Goal: Feedback & Contribution: Leave review/rating

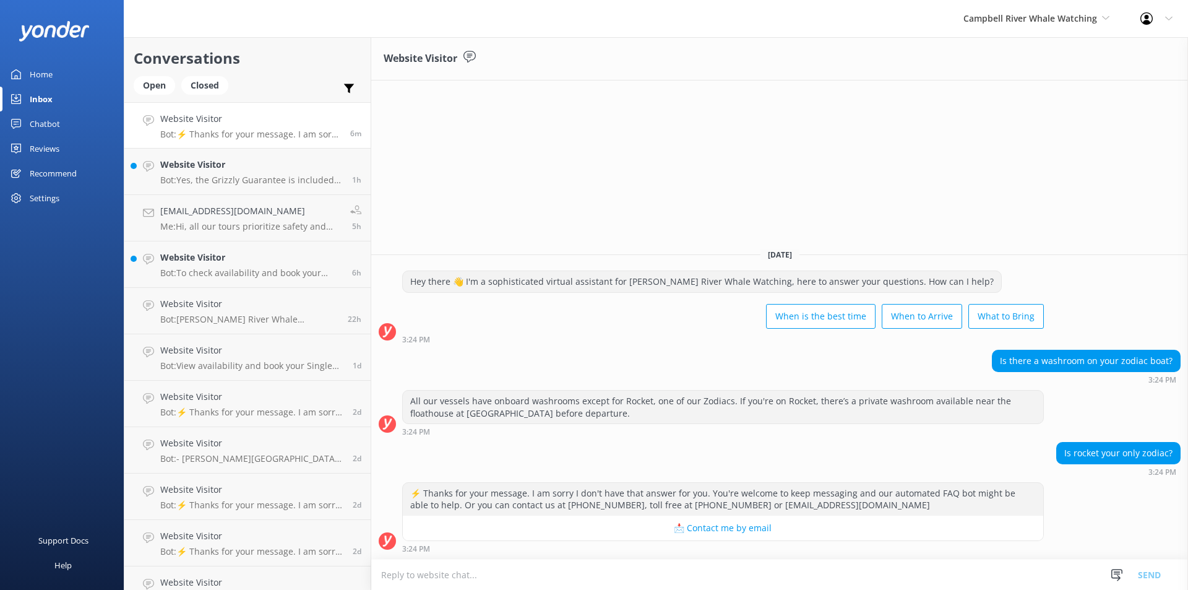
drag, startPoint x: 426, startPoint y: 396, endPoint x: 806, endPoint y: 418, distance: 380.6
click at [806, 418] on div "All our vessels have onboard washrooms except for Rocket, one of our Zodiacs. I…" at bounding box center [723, 406] width 641 height 33
click at [733, 426] on div "All our vessels have onboard washrooms except for Rocket, one of our Zodiacs. I…" at bounding box center [723, 413] width 642 height 46
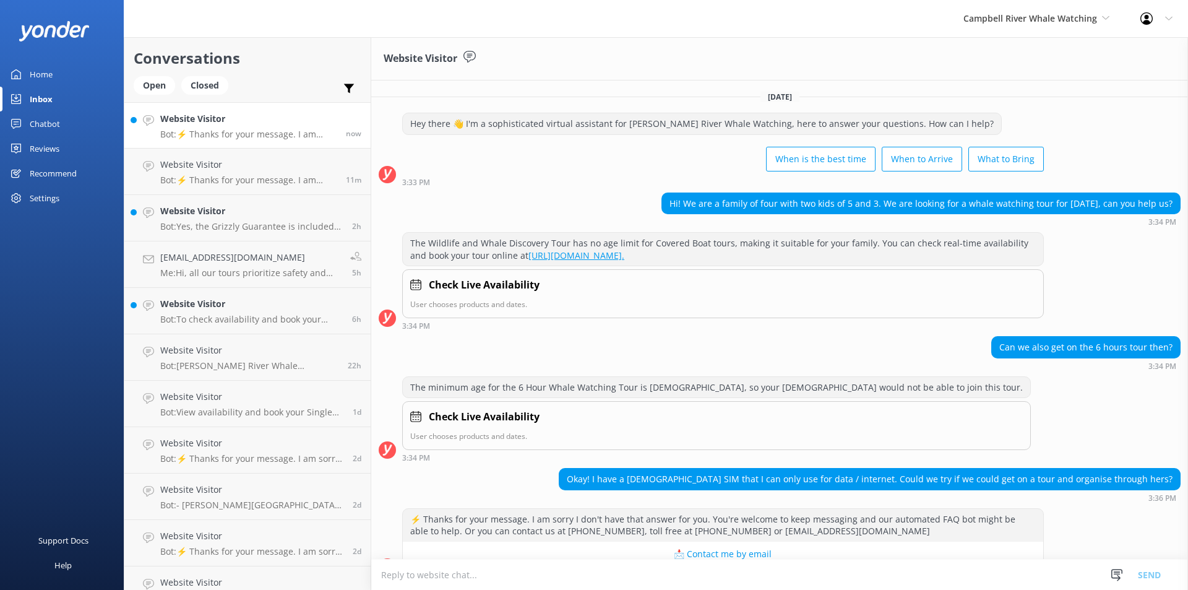
scroll to position [26, 0]
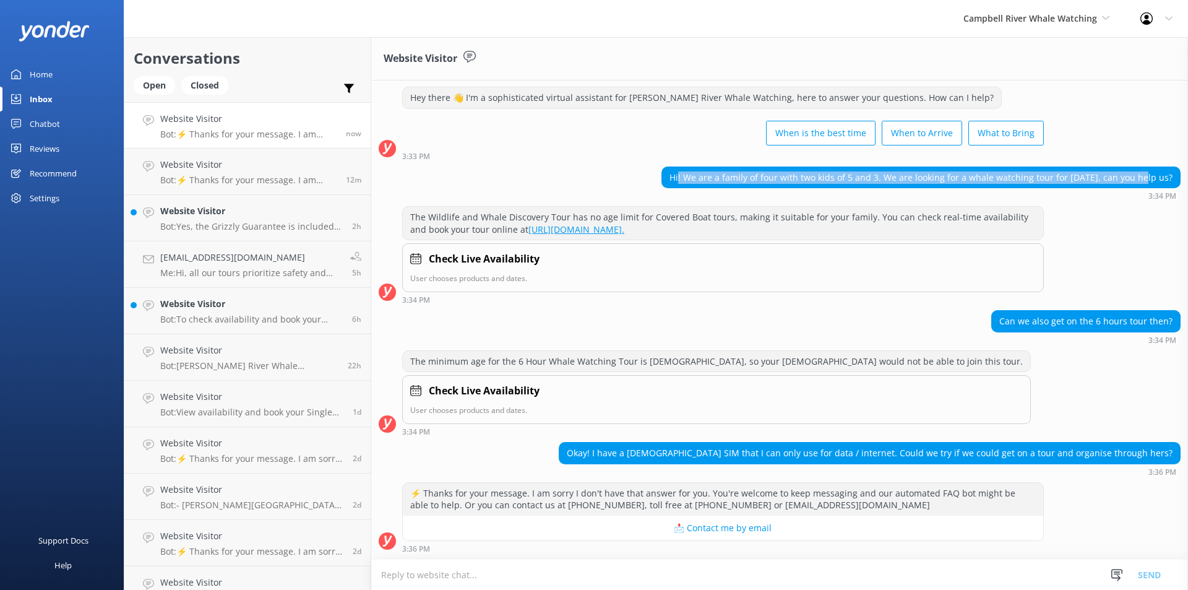
drag, startPoint x: 671, startPoint y: 180, endPoint x: 1128, endPoint y: 184, distance: 457.4
click at [1128, 184] on div "Hi! We are a family of four with two kids of 5 and 3. We are looking for a whal…" at bounding box center [921, 177] width 518 height 21
click at [1006, 184] on div "Hi! We are a family of four with two kids of 5 and 3. We are looking for a whal…" at bounding box center [921, 177] width 518 height 21
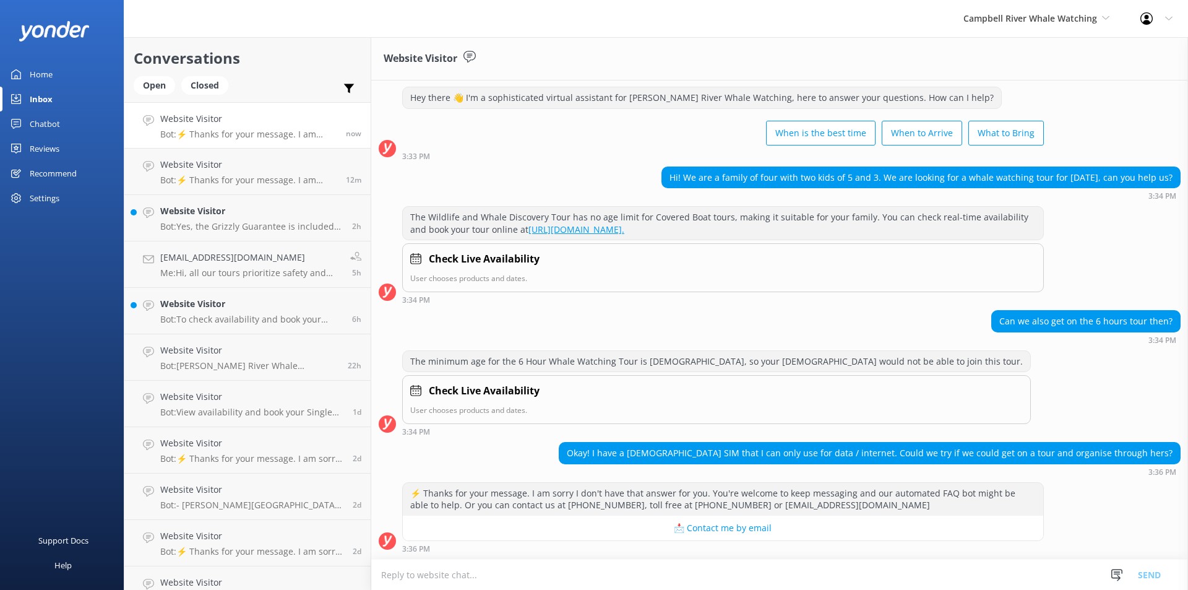
drag, startPoint x: 450, startPoint y: 220, endPoint x: 744, endPoint y: 231, distance: 294.8
click at [744, 231] on div "The Wildlife and Whale Discovery Tour has no age limit for Covered Boat tours, …" at bounding box center [723, 223] width 641 height 33
click at [1079, 321] on div "Can we also get on the 6 hours tour then?" at bounding box center [1086, 321] width 188 height 21
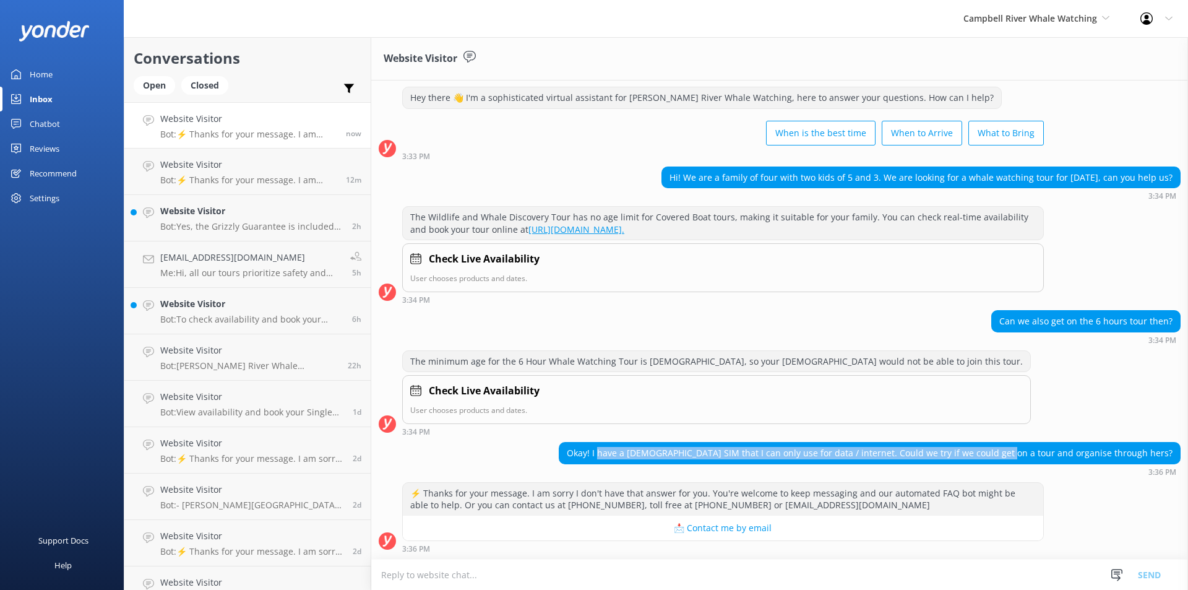
drag, startPoint x: 673, startPoint y: 459, endPoint x: 1064, endPoint y: 454, distance: 391.1
click at [1064, 454] on div "Okay! I have a [DEMOGRAPHIC_DATA] SIM that I can only use for data / internet. …" at bounding box center [869, 452] width 621 height 21
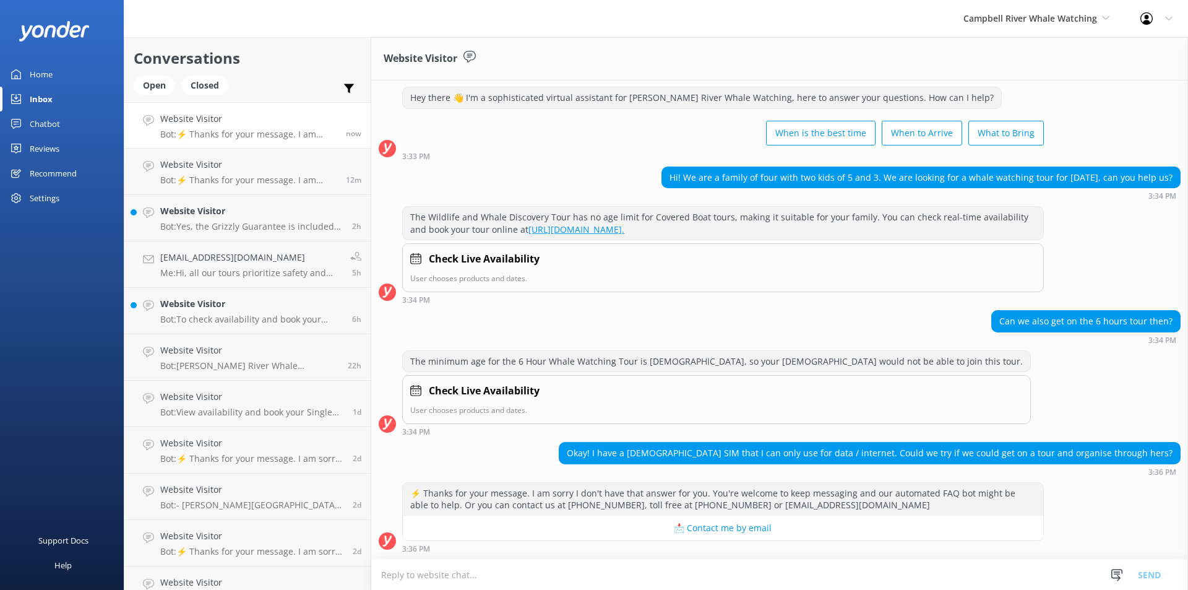
click at [1085, 454] on div "Okay! I have a [DEMOGRAPHIC_DATA] SIM that I can only use for data / internet. …" at bounding box center [869, 452] width 621 height 21
drag, startPoint x: 767, startPoint y: 454, endPoint x: 1055, endPoint y: 461, distance: 287.8
click at [1055, 461] on div "Okay! I have a [DEMOGRAPHIC_DATA] SIM that I can only use for data / internet. …" at bounding box center [869, 452] width 621 height 21
click at [751, 571] on textarea at bounding box center [779, 574] width 817 height 30
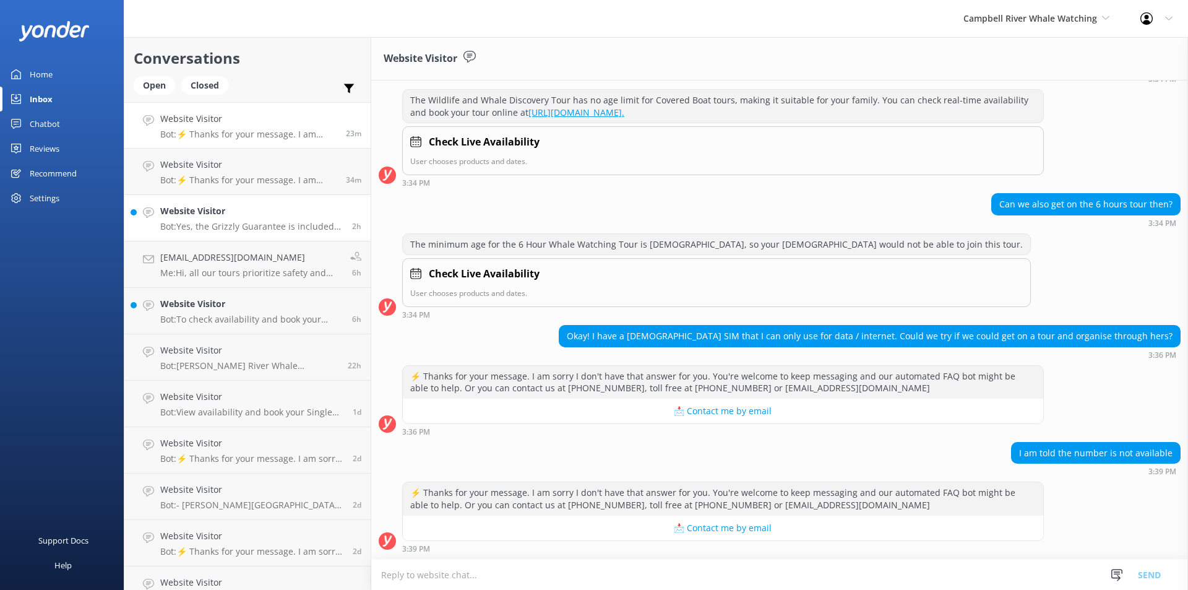
click at [217, 220] on div "Website Visitor Bot: Yes, the Grizzly Guarantee is included in both the Full Da…" at bounding box center [251, 217] width 183 height 27
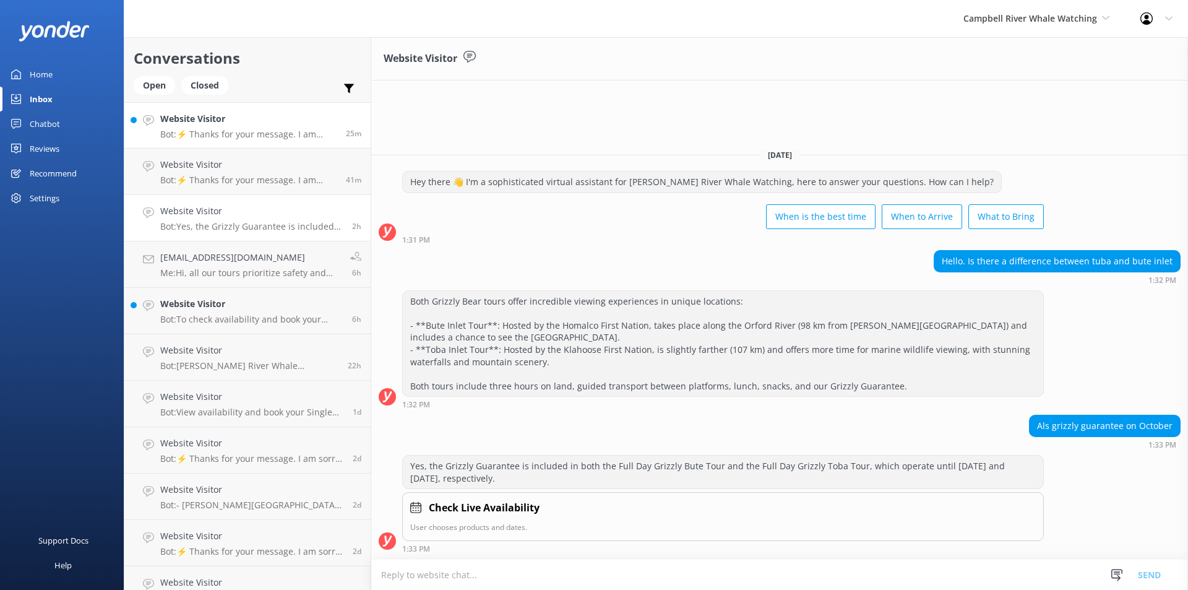
click at [220, 124] on h4 "Website Visitor" at bounding box center [248, 119] width 176 height 14
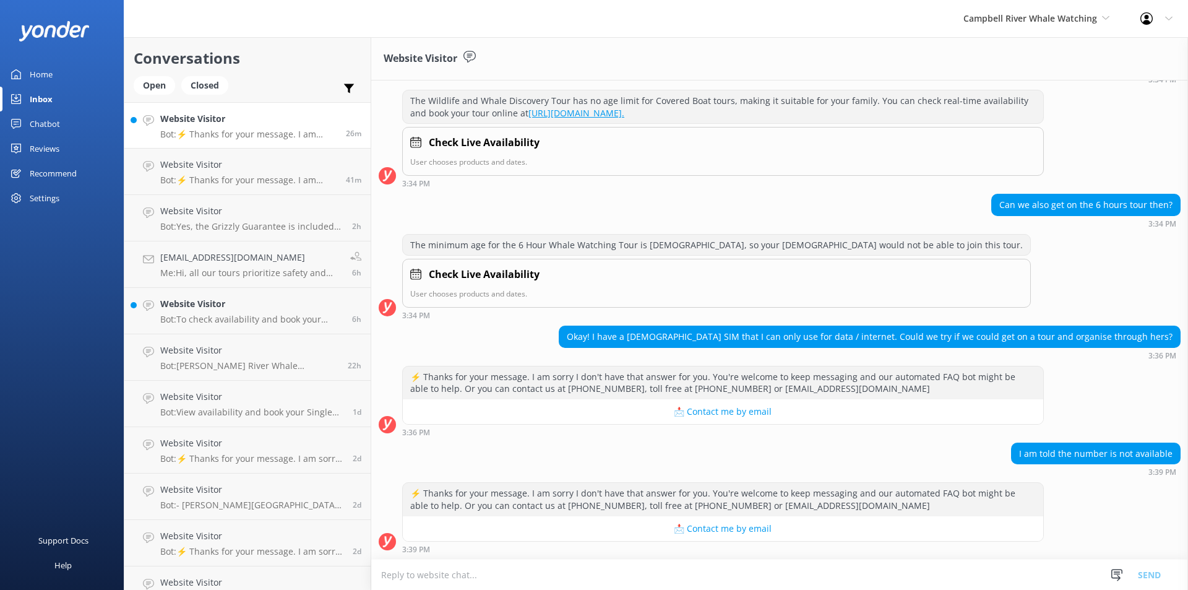
scroll to position [143, 0]
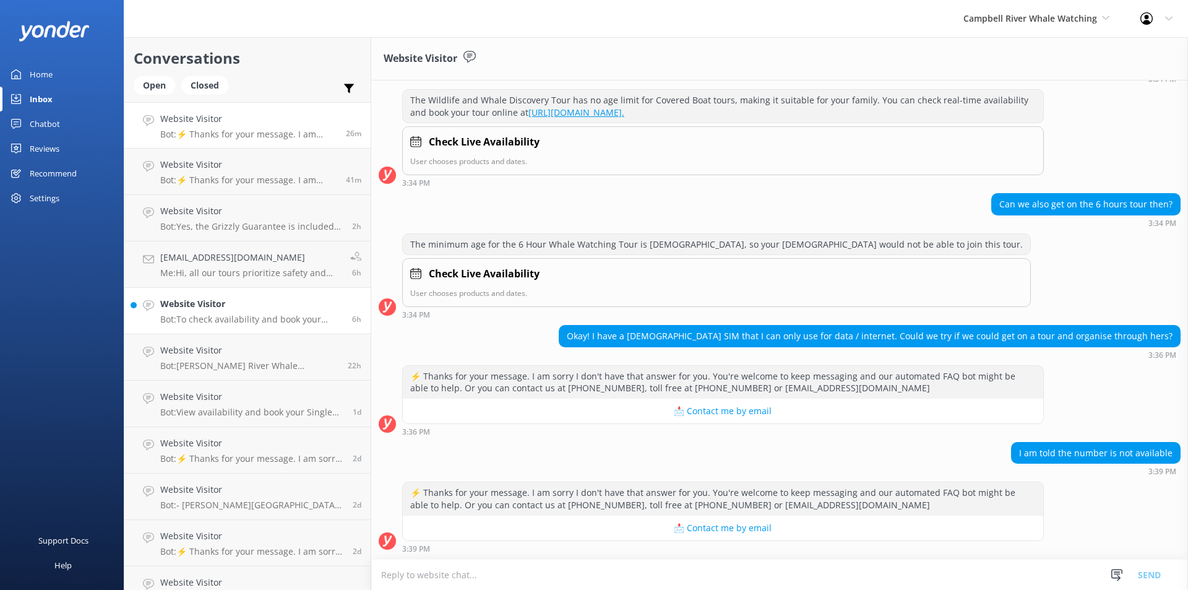
click at [183, 311] on h4 "Website Visitor" at bounding box center [251, 304] width 183 height 14
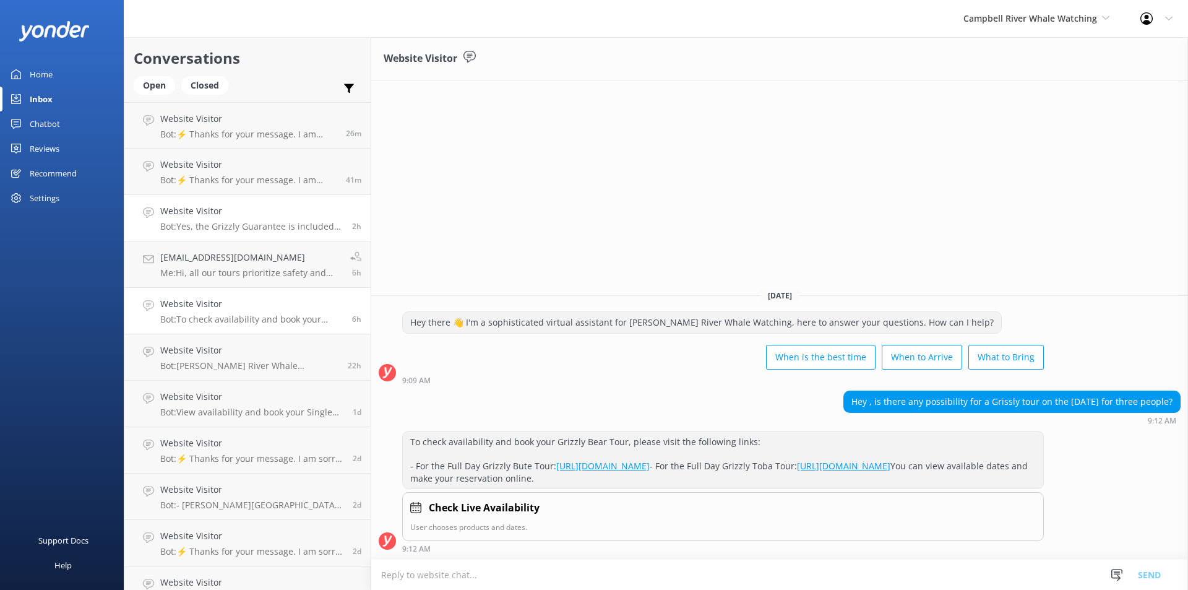
click at [231, 214] on h4 "Website Visitor" at bounding box center [251, 211] width 183 height 14
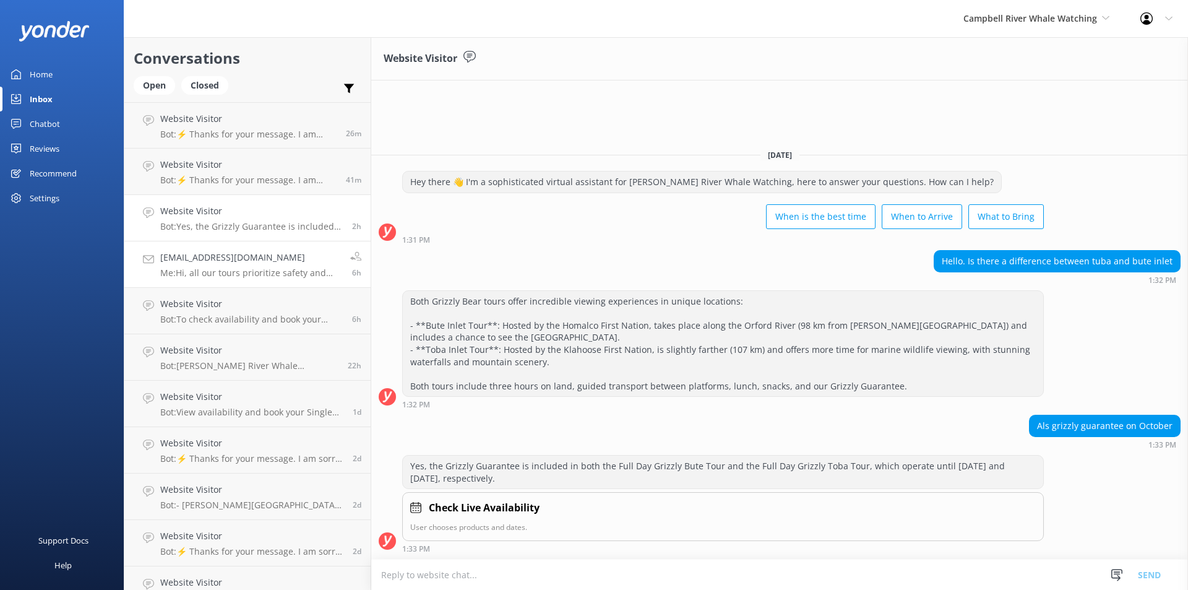
click at [236, 265] on div "[EMAIL_ADDRESS][DOMAIN_NAME] Me: Hi, all our tours prioritize safety and ensuri…" at bounding box center [250, 264] width 181 height 27
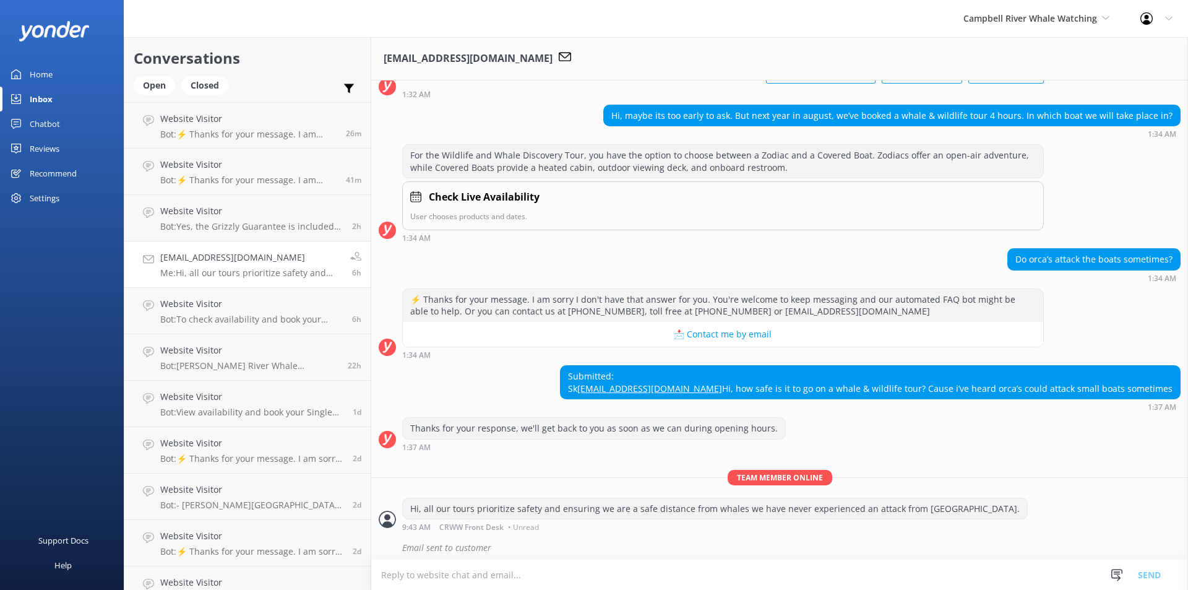
scroll to position [118, 0]
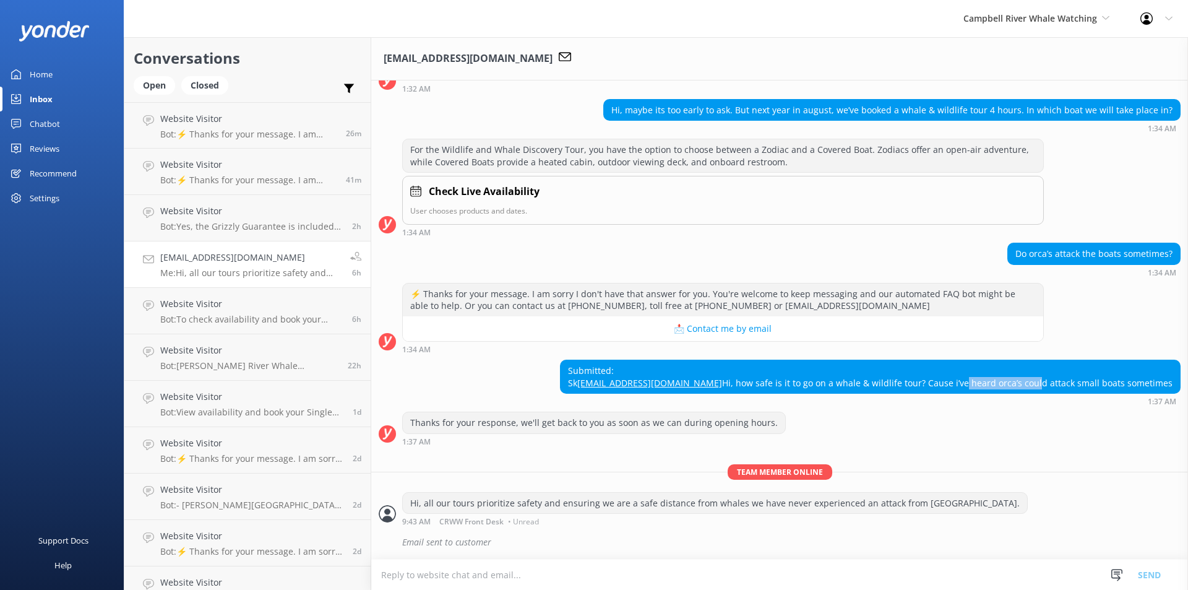
drag, startPoint x: 1032, startPoint y: 382, endPoint x: 957, endPoint y: 377, distance: 74.4
click at [957, 377] on div "Submitted: Sk [EMAIL_ADDRESS][DOMAIN_NAME] Hi, how safe is it to go on a whale …" at bounding box center [870, 376] width 619 height 33
click at [943, 382] on div "Submitted: Sk [EMAIL_ADDRESS][DOMAIN_NAME] Hi, how safe is it to go on a whale …" at bounding box center [870, 376] width 619 height 33
click at [240, 327] on link "Website Visitor Bot: To check availability and book your Grizzly Bear Tour, ple…" at bounding box center [247, 311] width 246 height 46
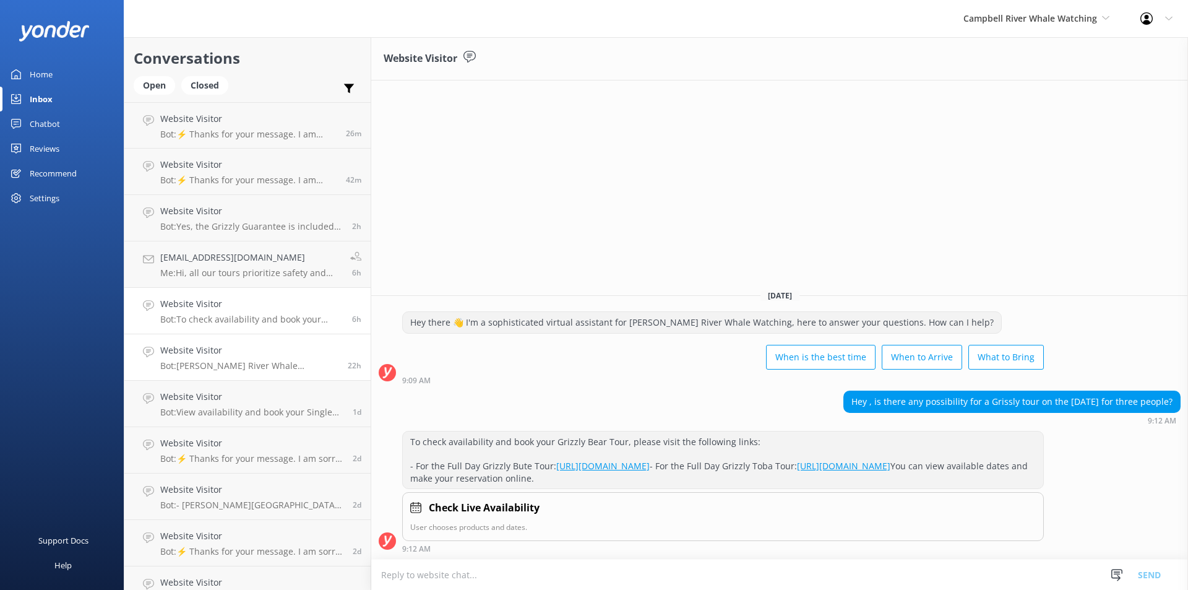
click at [194, 353] on h4 "Website Visitor" at bounding box center [249, 350] width 178 height 14
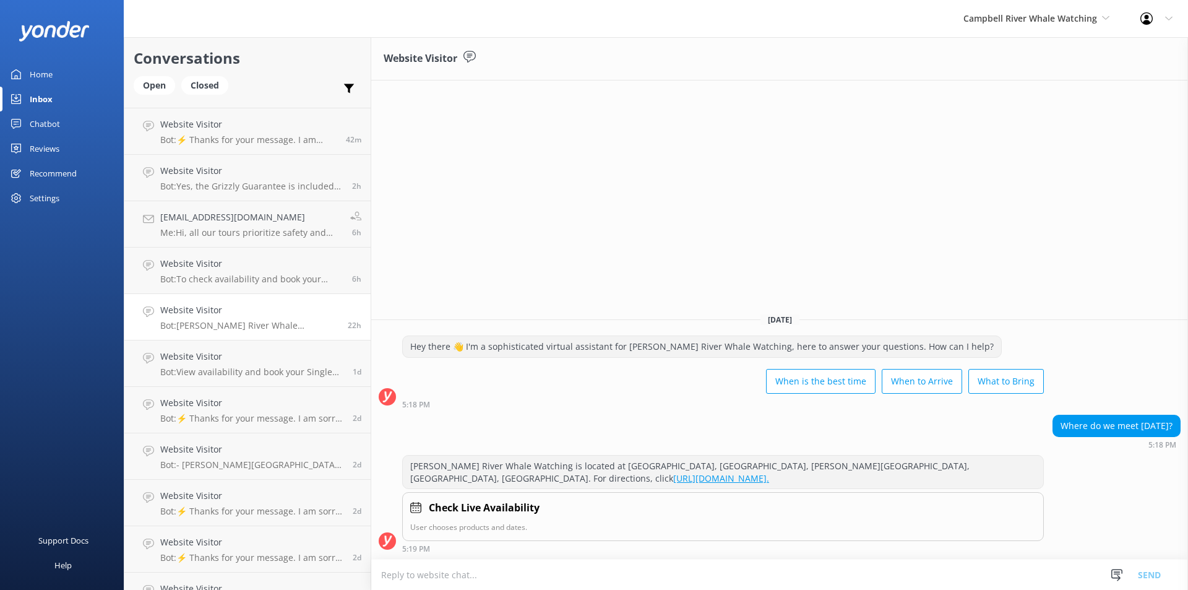
scroll to position [62, 0]
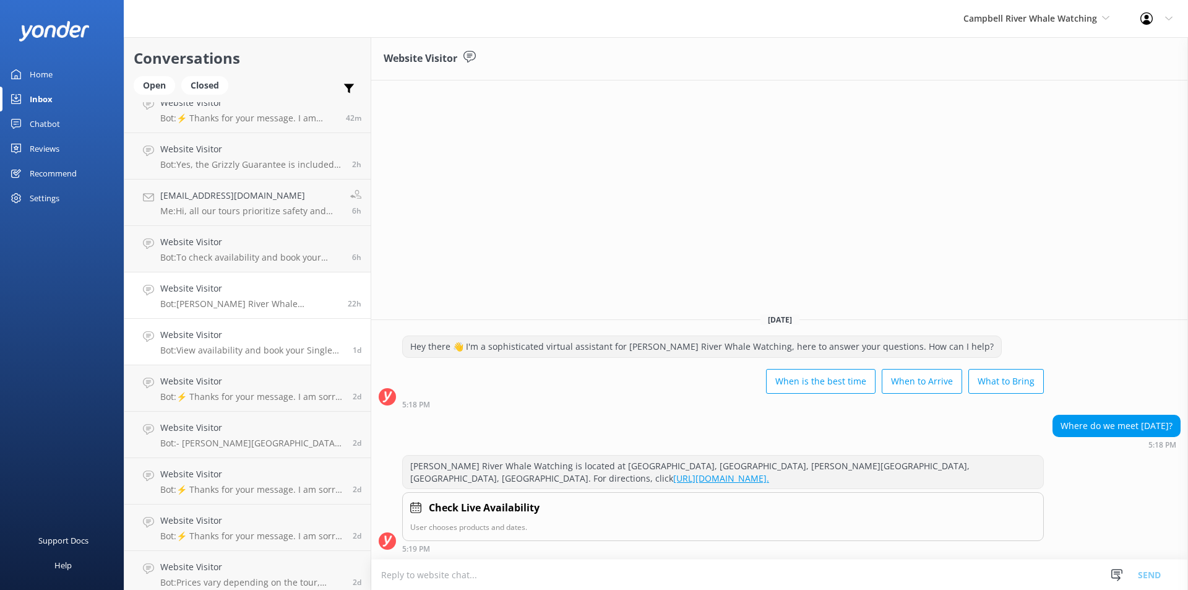
click at [265, 350] on p "Bot: View availability and book your Single Day Whale Watch and Kayaking tour o…" at bounding box center [251, 350] width 183 height 11
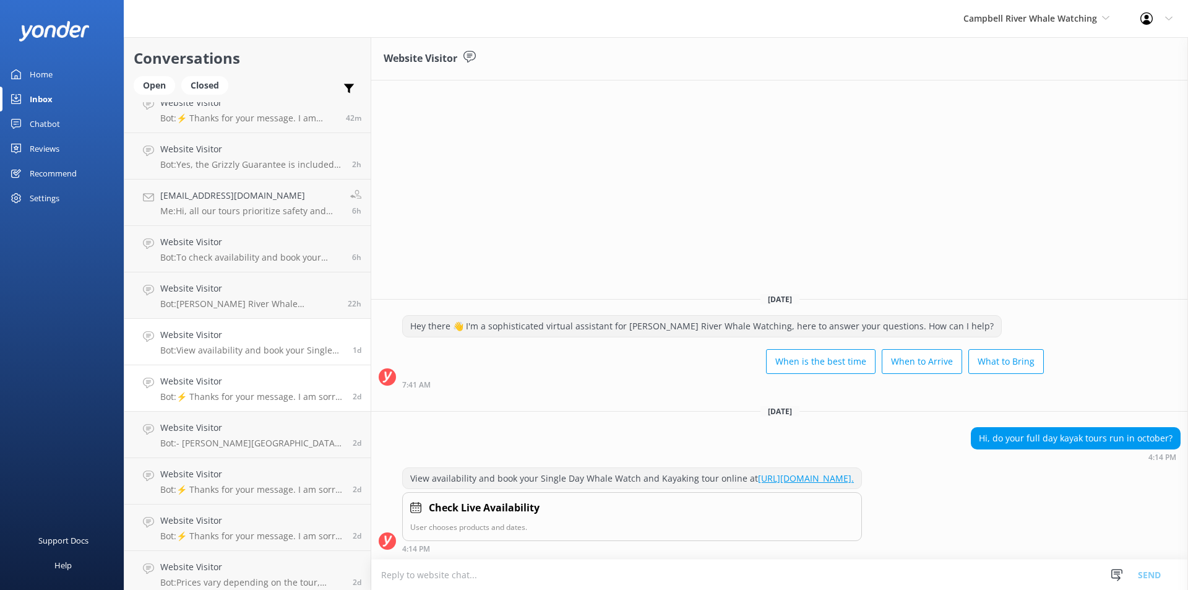
click at [239, 391] on p "Bot: ⚡ Thanks for your message. I am sorry I don't have that answer for you. Yo…" at bounding box center [251, 396] width 183 height 11
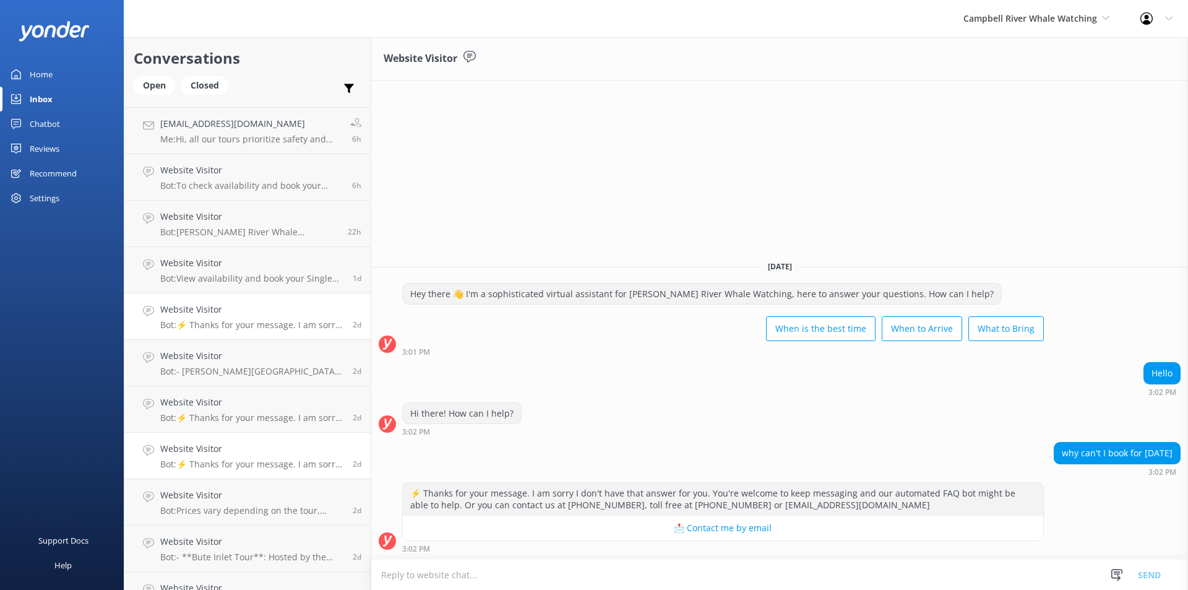
scroll to position [248, 0]
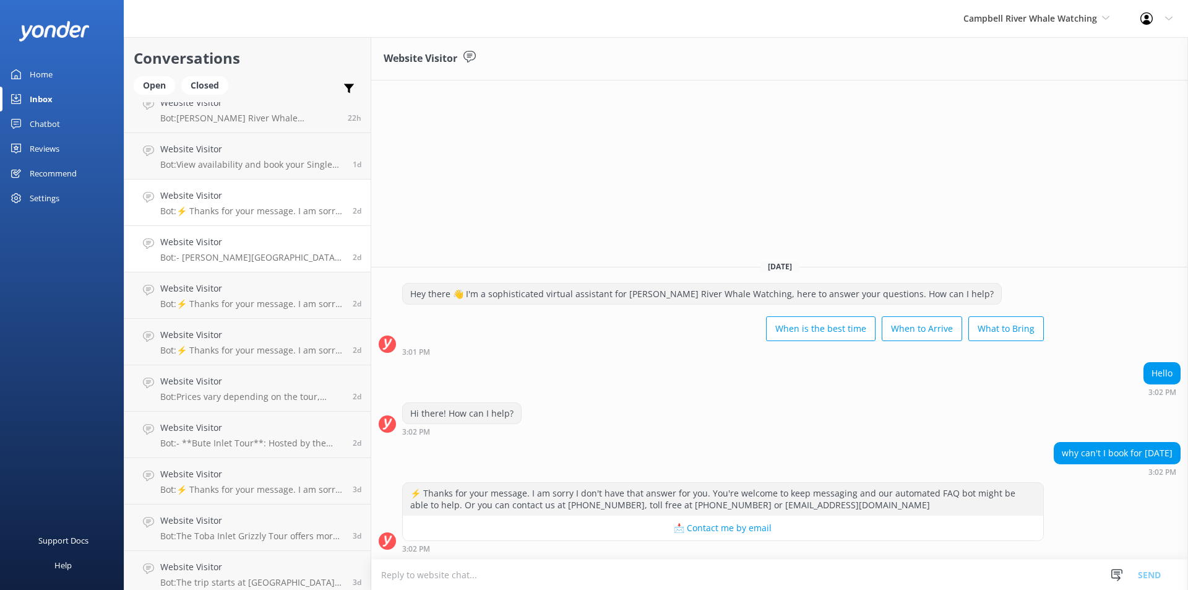
click at [210, 255] on p "Bot: - [PERSON_NAME][GEOGRAPHIC_DATA] is accessible by car or bus. - You can dr…" at bounding box center [251, 257] width 183 height 11
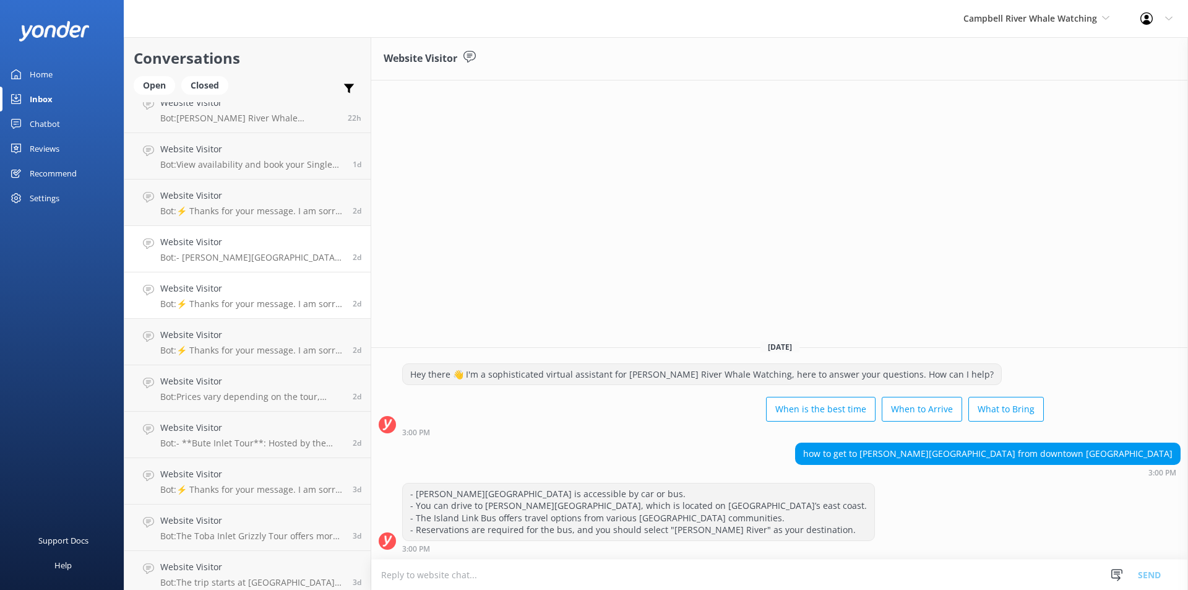
click at [238, 296] on div "Website Visitor Bot: ⚡ Thanks for your message. I am sorry I don't have that an…" at bounding box center [251, 295] width 183 height 27
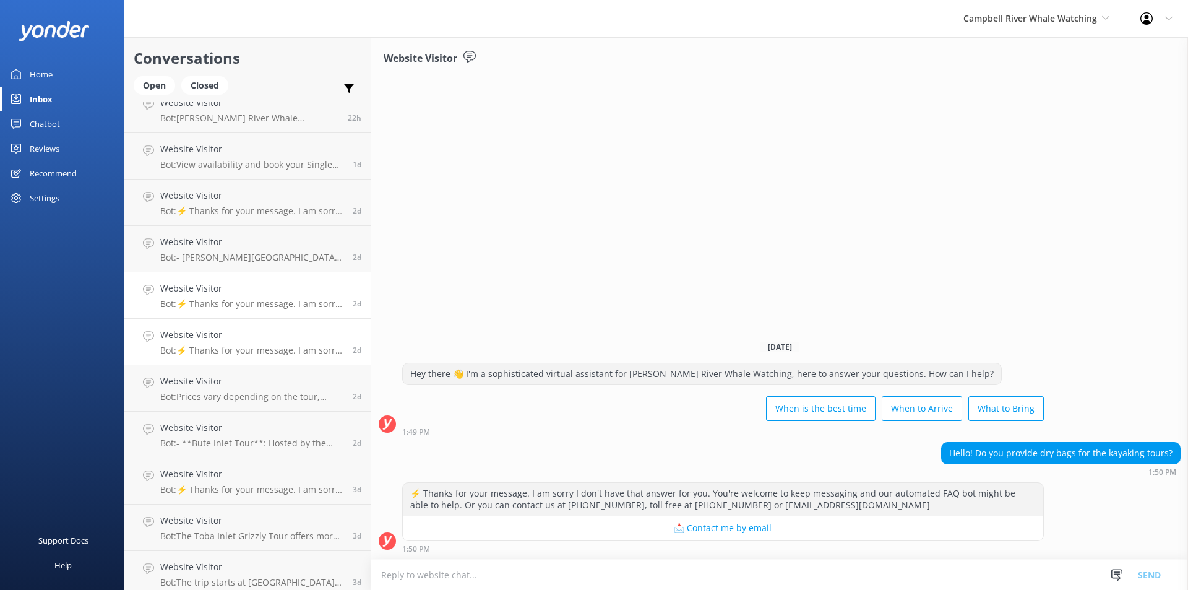
click at [252, 332] on h4 "Website Visitor" at bounding box center [251, 335] width 183 height 14
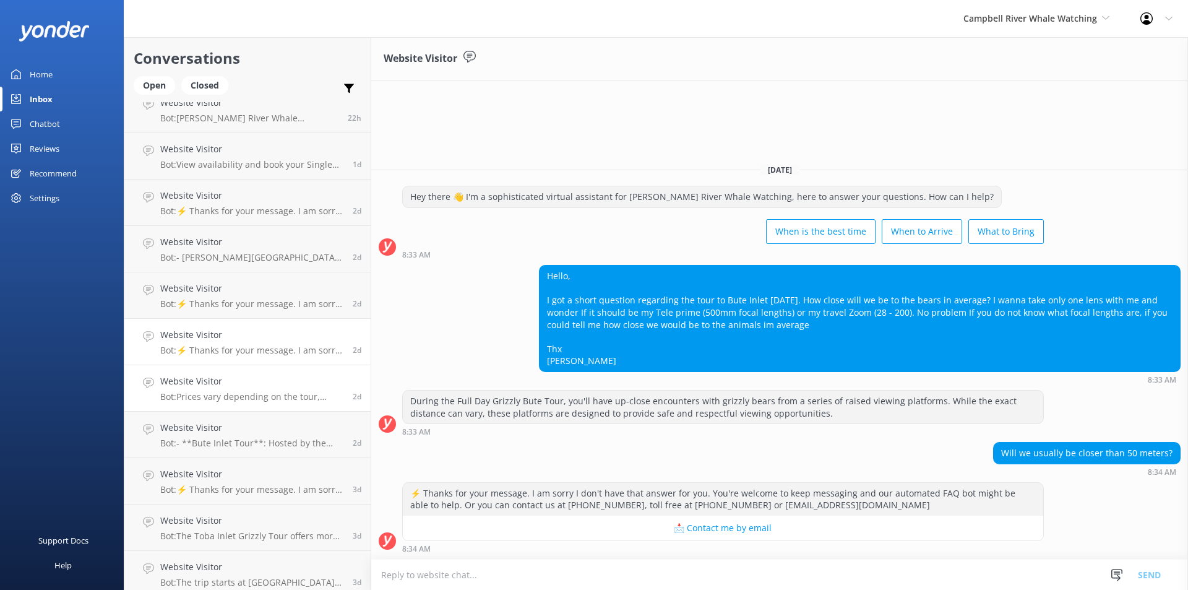
click at [252, 378] on h4 "Website Visitor" at bounding box center [251, 381] width 183 height 14
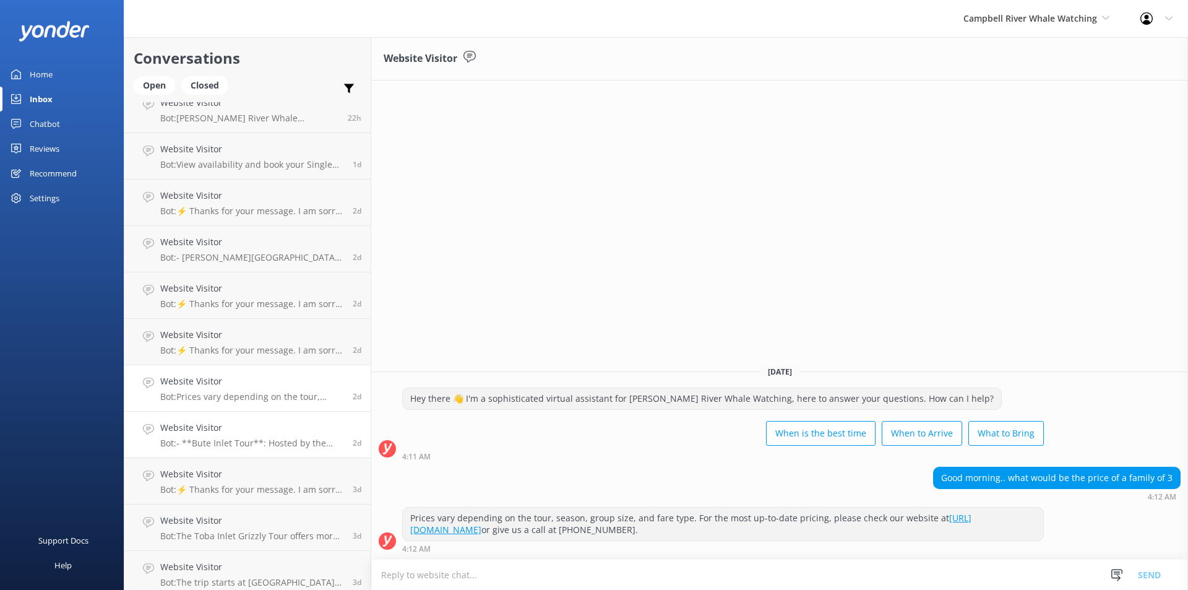
click at [200, 426] on h4 "Website Visitor" at bounding box center [251, 428] width 183 height 14
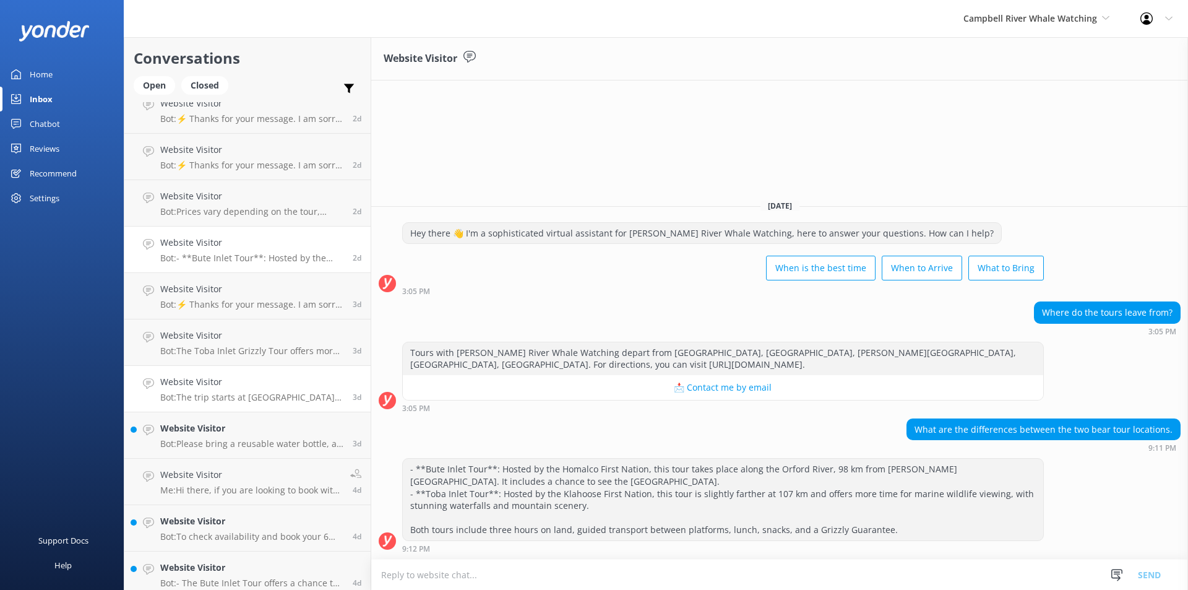
scroll to position [433, 0]
click at [194, 283] on h4 "Website Visitor" at bounding box center [251, 289] width 183 height 14
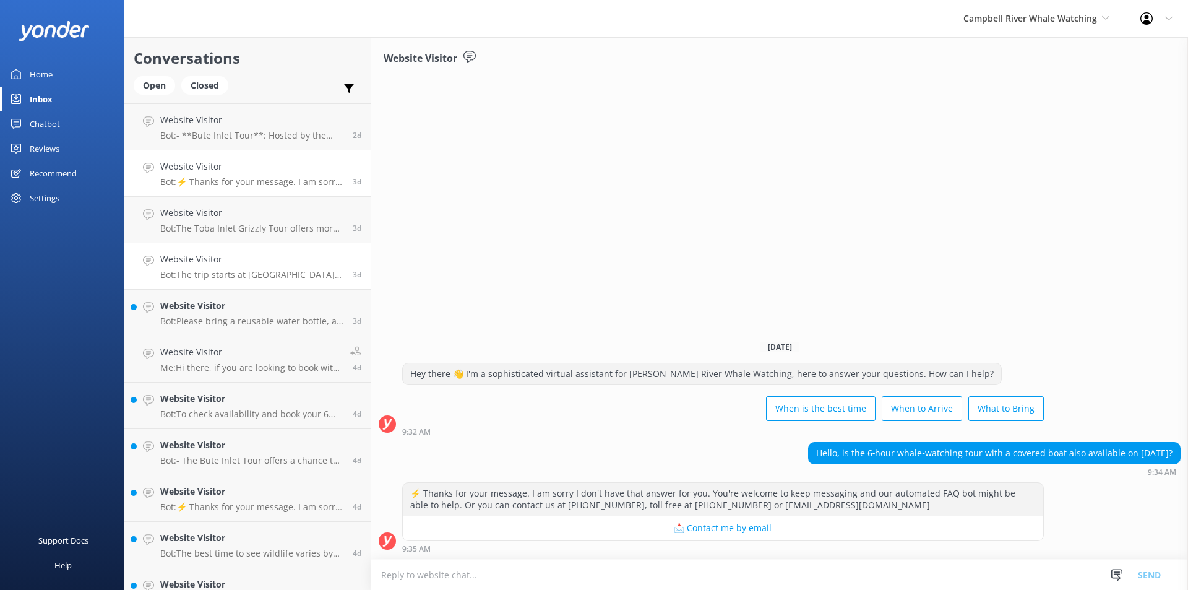
scroll to position [557, 0]
click at [207, 318] on p "Bot: Please bring a reusable water bottle, an extra layer of clothing, sunscree…" at bounding box center [251, 319] width 183 height 11
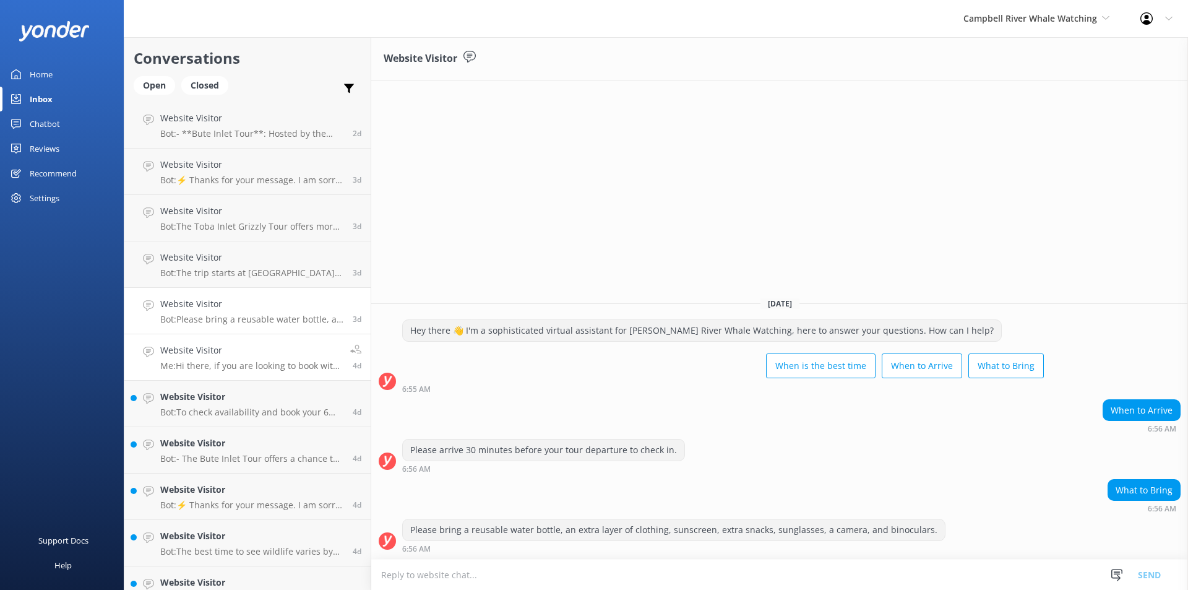
click at [209, 361] on p "Me: Hi there, if you are looking to book with us you can view all your options …" at bounding box center [250, 365] width 181 height 11
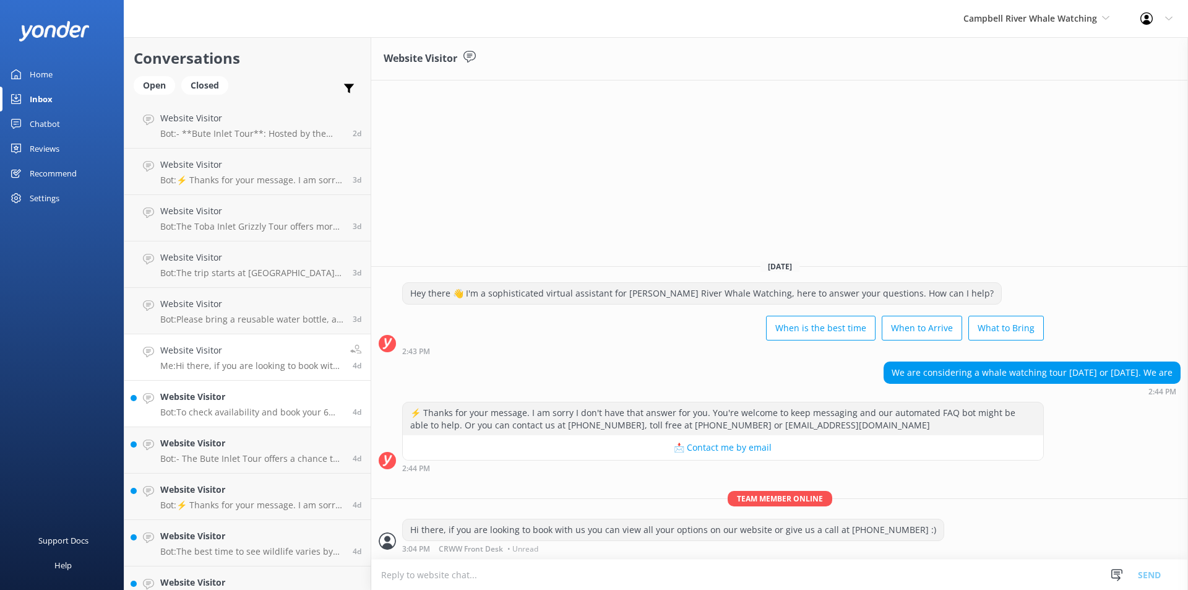
click at [260, 405] on div "Website Visitor Bot: To check availability and book your 6 Hour Whale Watching …" at bounding box center [251, 403] width 183 height 27
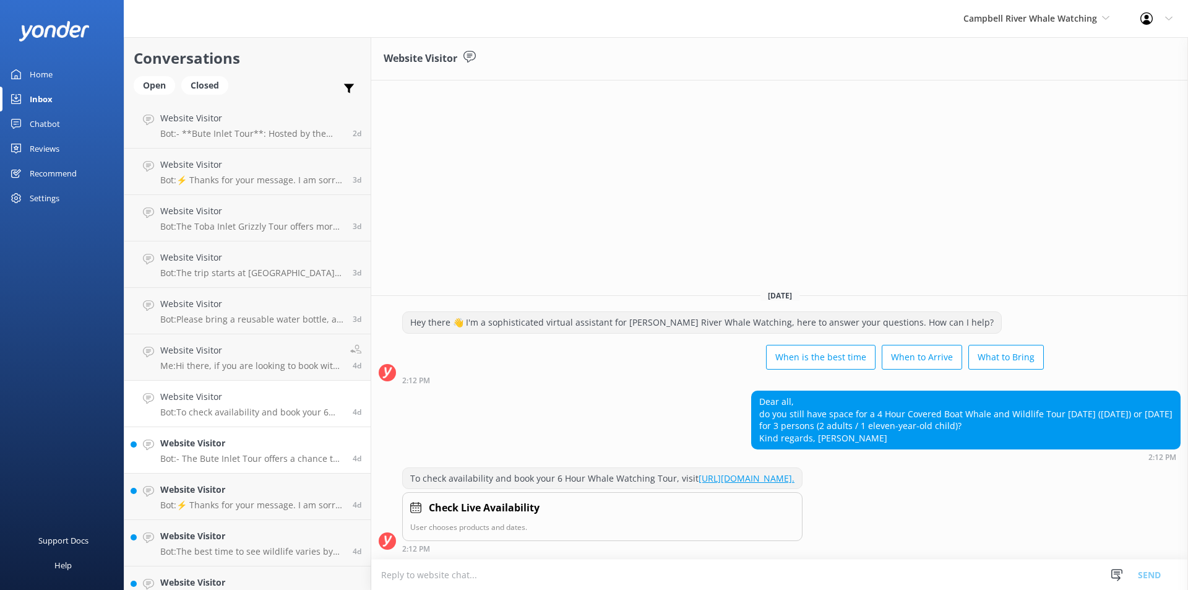
click at [207, 451] on div "Website Visitor Bot: - The Bute Inlet Tour offers a chance to see the [GEOGRAPH…" at bounding box center [251, 449] width 183 height 27
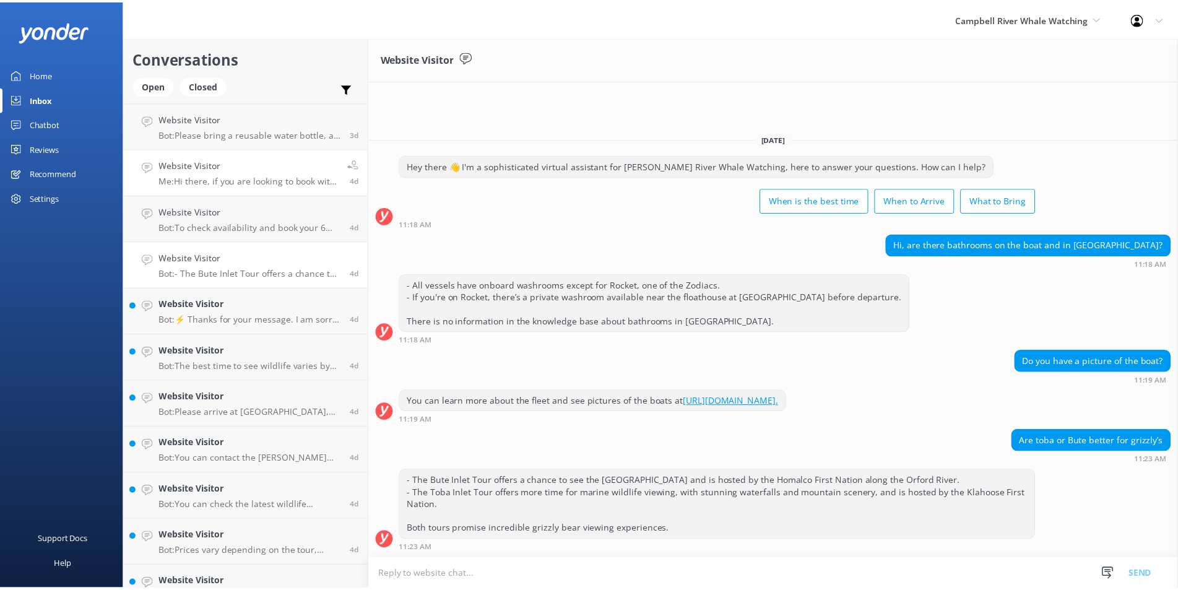
scroll to position [743, 0]
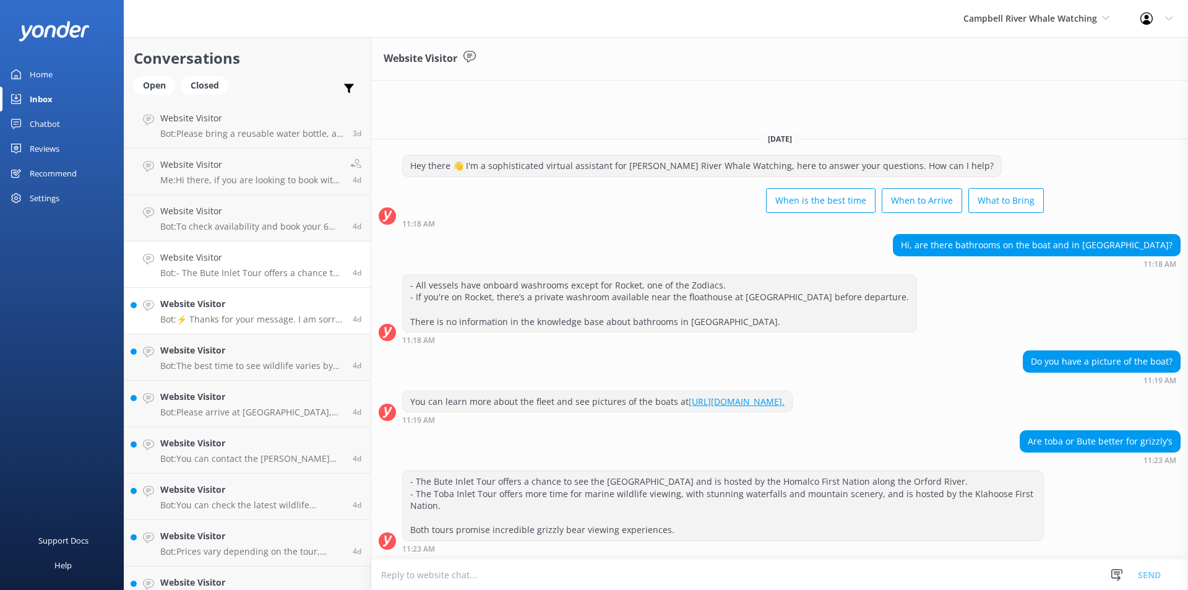
click at [206, 319] on p "Bot: ⚡ Thanks for your message. I am sorry I don't have that answer for you. Yo…" at bounding box center [251, 319] width 183 height 11
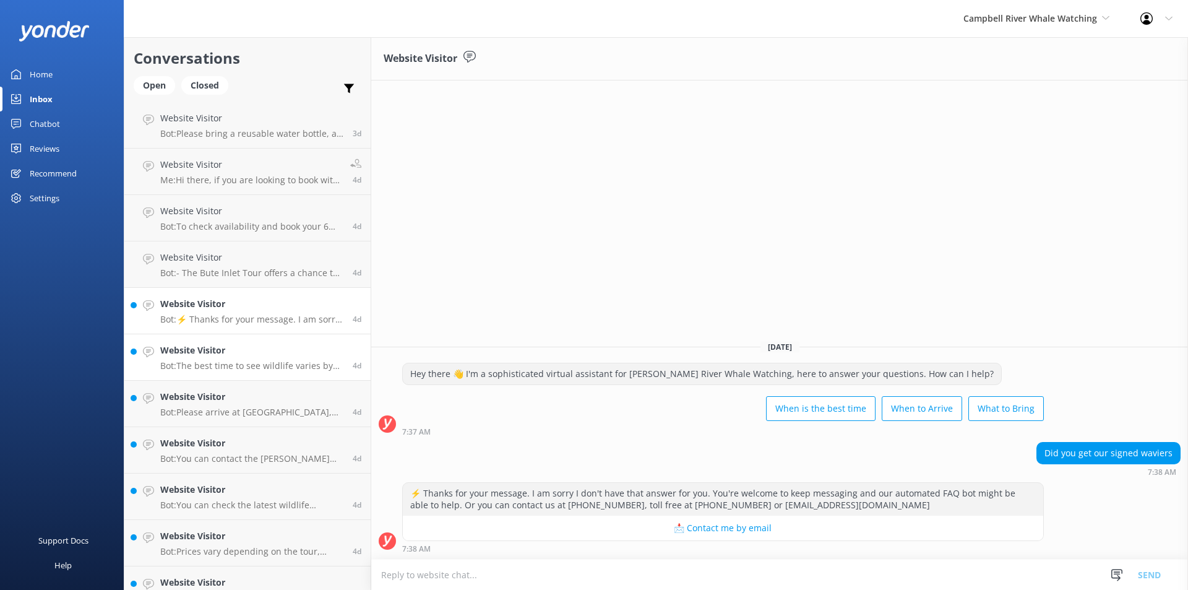
click at [222, 357] on h4 "Website Visitor" at bounding box center [251, 350] width 183 height 14
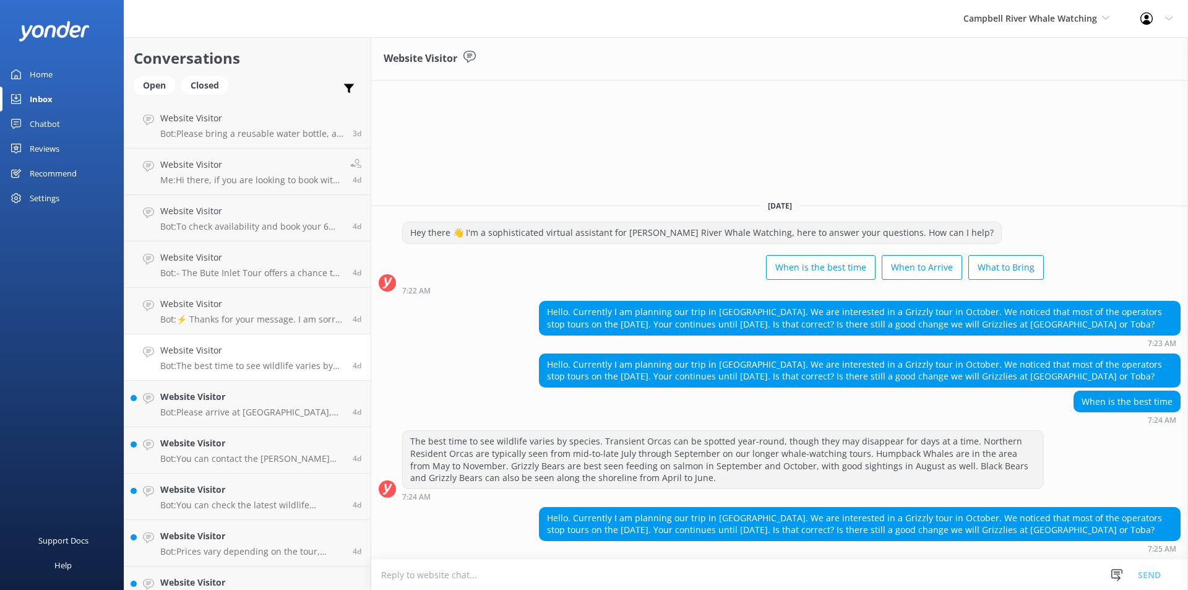
click at [45, 144] on div "Reviews" at bounding box center [45, 148] width 30 height 25
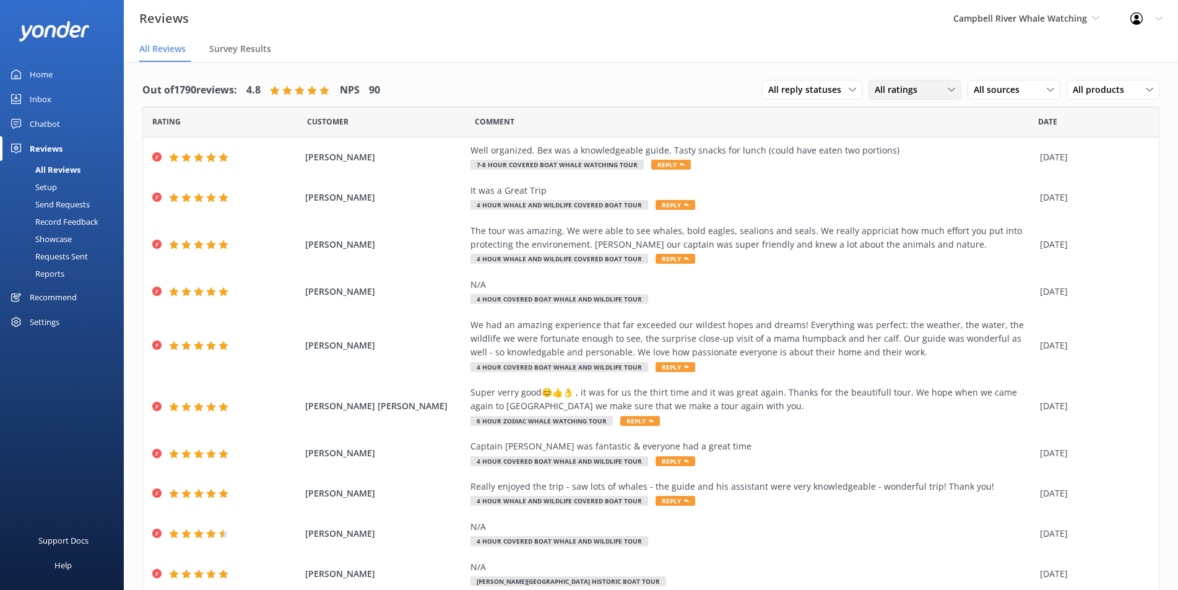
click at [869, 98] on div "All ratings All ratings Promoters Passives Detractors" at bounding box center [914, 90] width 93 height 20
click at [832, 80] on div "All reply statuses All reply statuses Needs a reply Does not need reply" at bounding box center [812, 90] width 100 height 20
click at [891, 79] on div "All reply statuses All reply statuses Needs a reply Does not need reply All rat…" at bounding box center [960, 90] width 397 height 32
click at [895, 84] on span "All ratings" at bounding box center [899, 90] width 50 height 14
click at [973, 91] on span "All sources" at bounding box center [999, 90] width 53 height 14
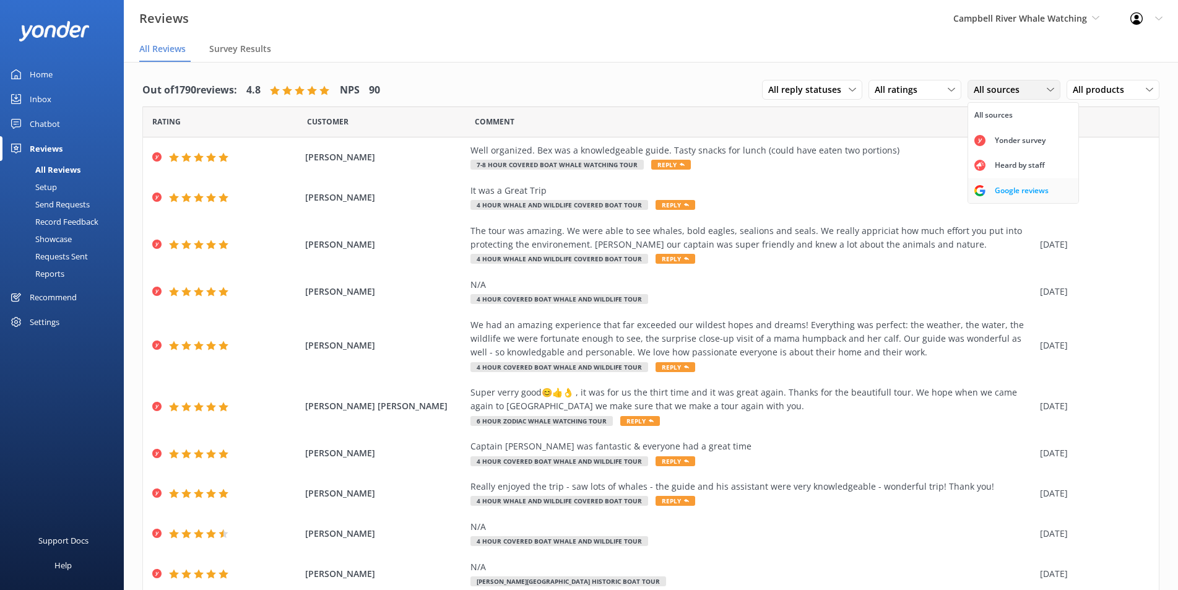
click at [985, 192] on div "Google reviews" at bounding box center [1021, 190] width 72 height 12
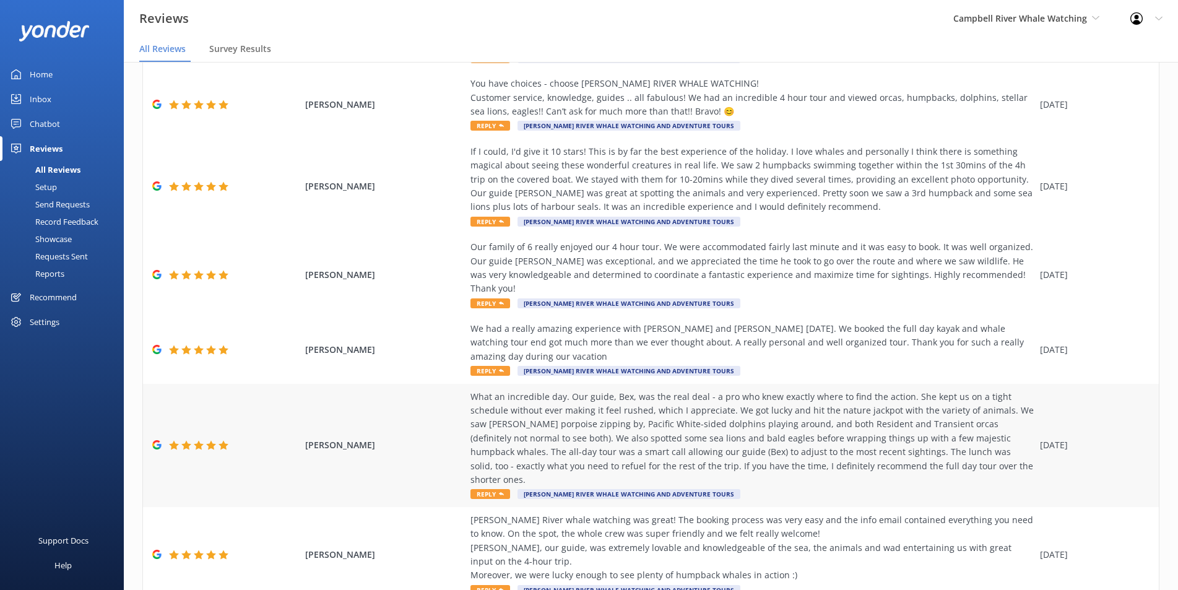
scroll to position [25, 0]
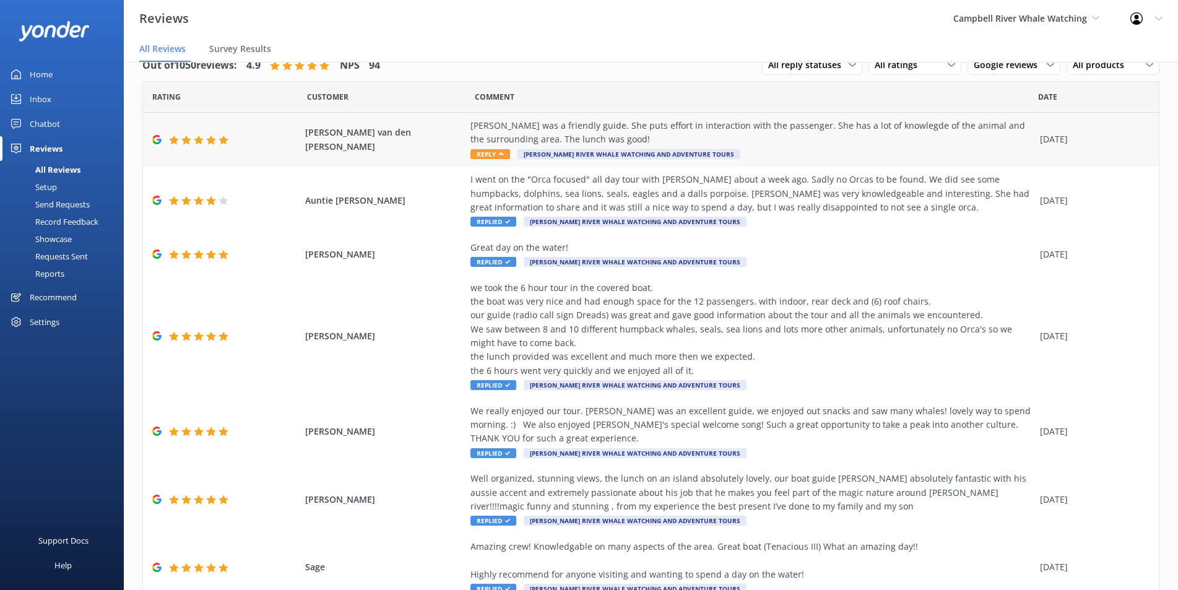
click at [477, 153] on span "Reply" at bounding box center [490, 154] width 40 height 10
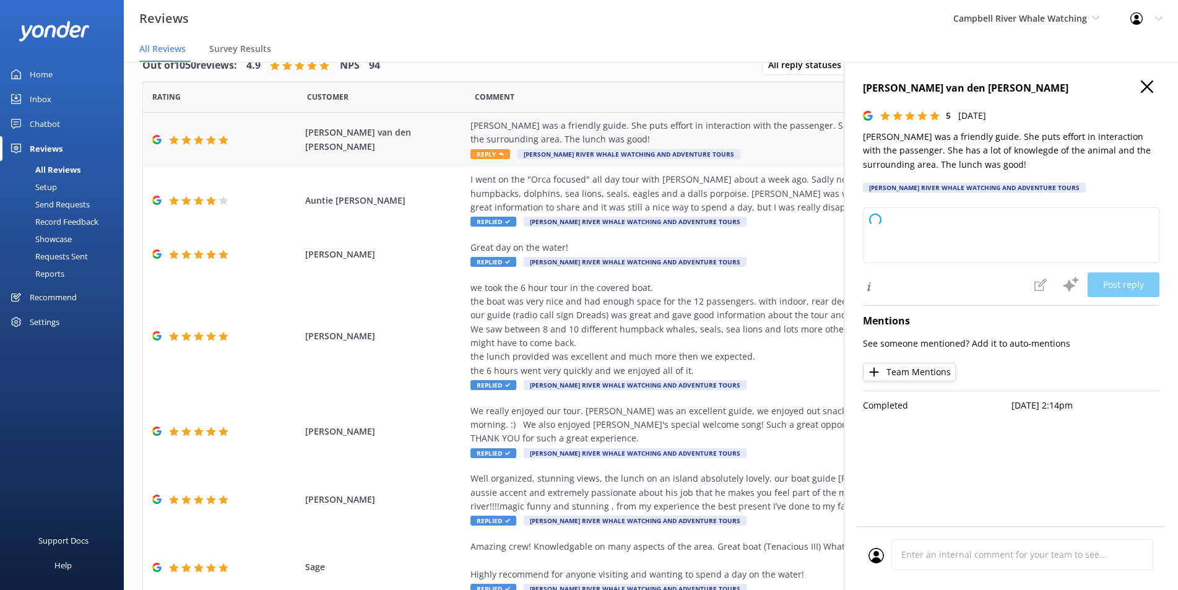
type textarea "Thank you so much for your wonderful review! We're delighted to hear you enjoye…"
